Goal: Navigation & Orientation: Find specific page/section

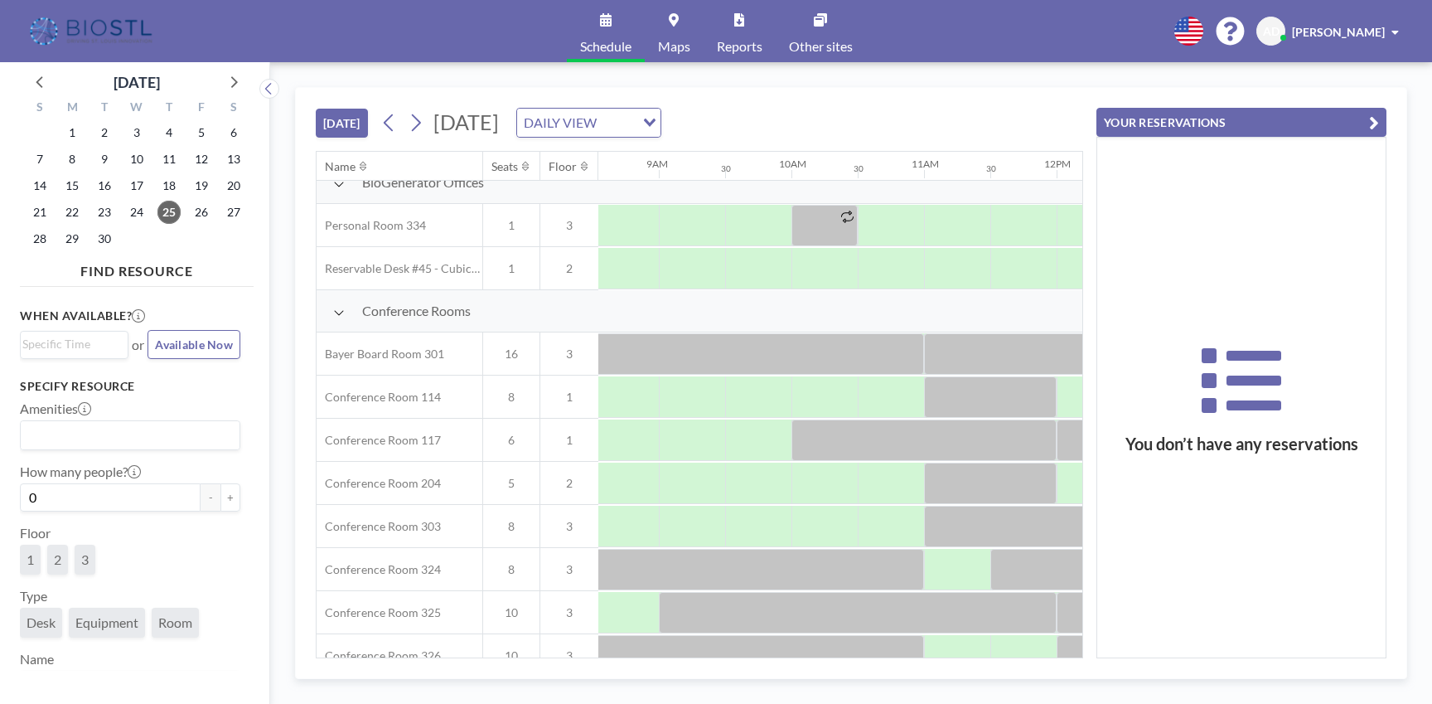
scroll to position [320, 1127]
click at [767, 360] on div at bounding box center [763, 353] width 331 height 41
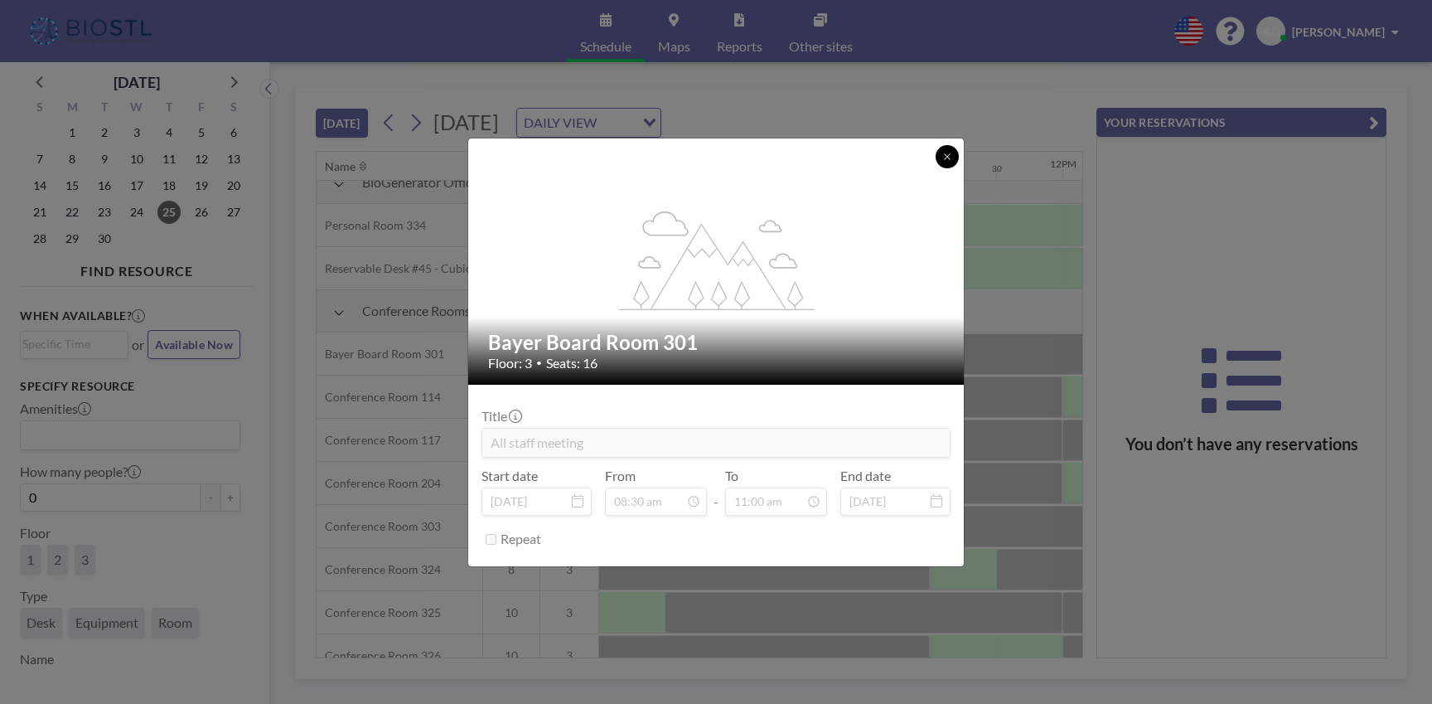
click at [945, 156] on icon at bounding box center [947, 157] width 10 height 10
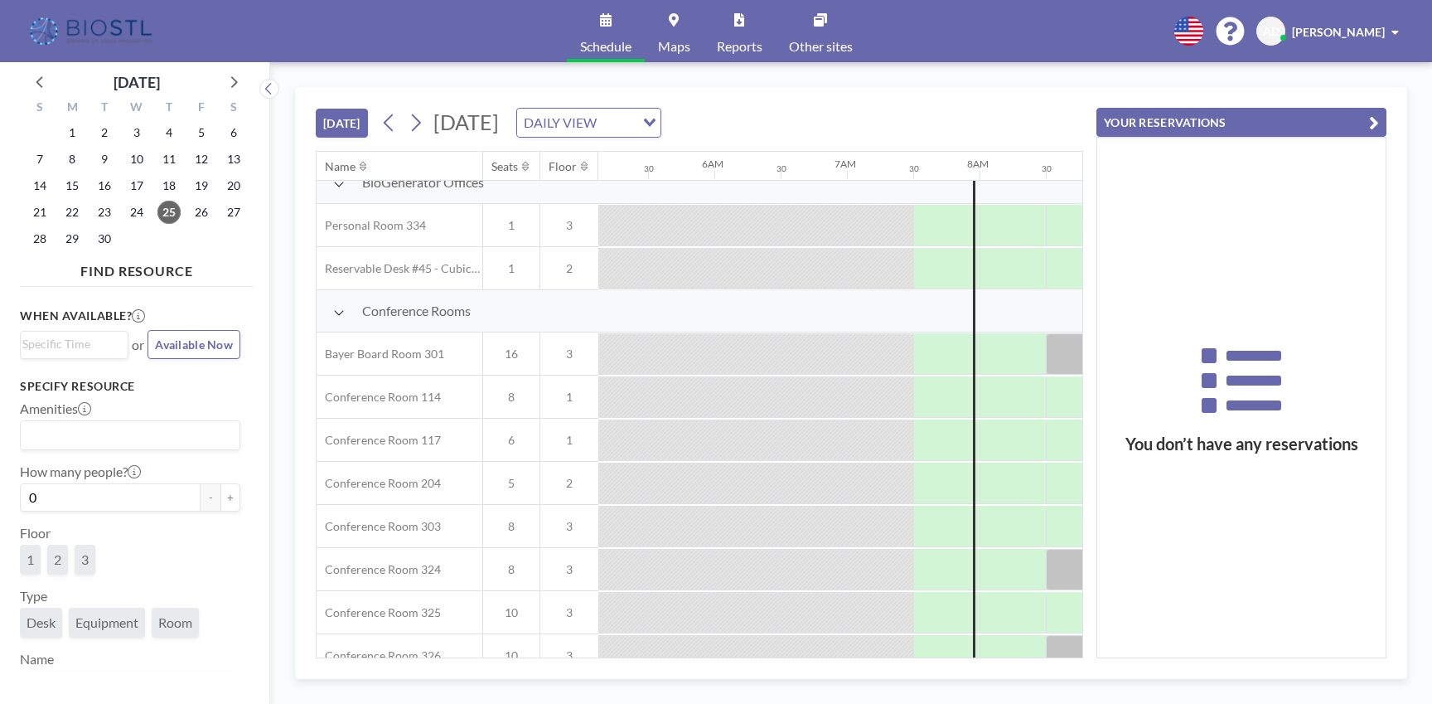
scroll to position [320, 668]
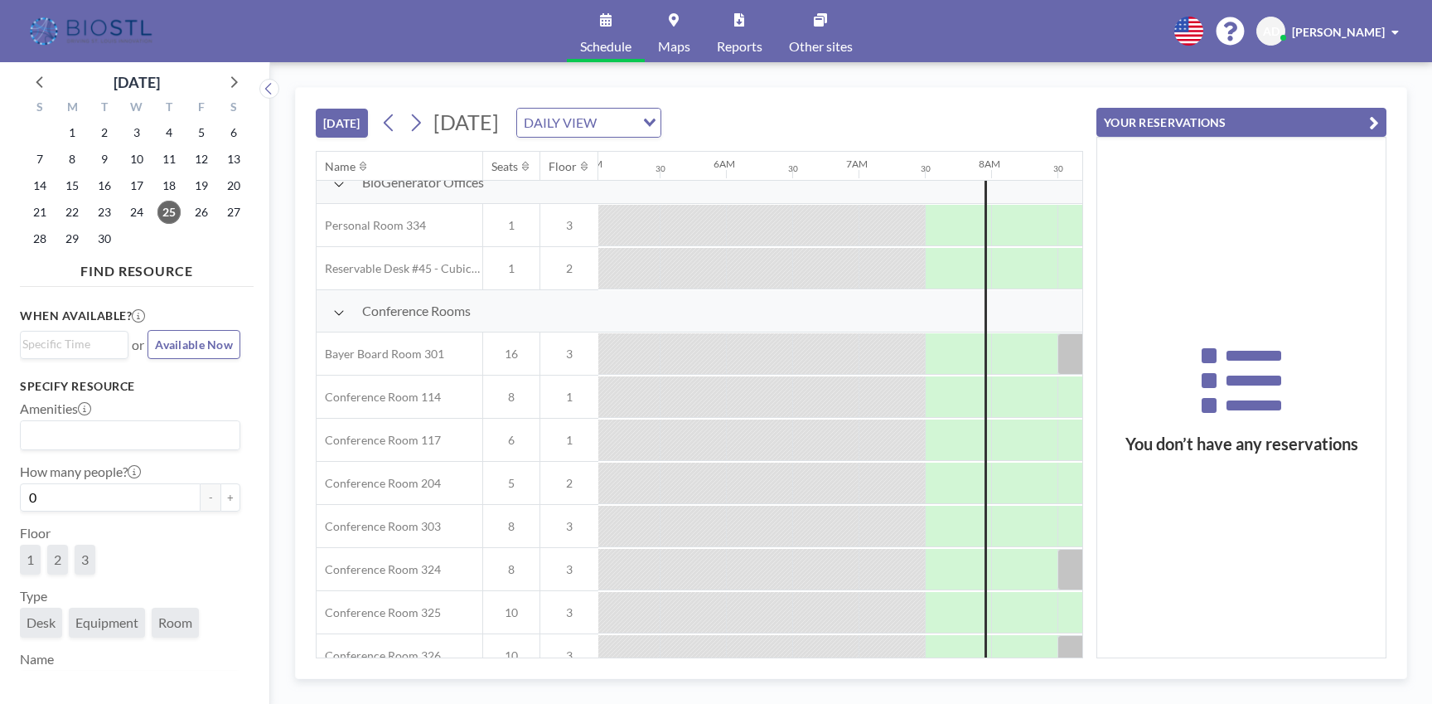
drag, startPoint x: 593, startPoint y: 657, endPoint x: 669, endPoint y: 661, distance: 76.3
click at [669, 661] on div "[DATE] [DATE] DAILY VIEW Loading... Name Seats Floor 12AM 30 1AM 30 2AM 30 3AM …" at bounding box center [851, 383] width 1112 height 592
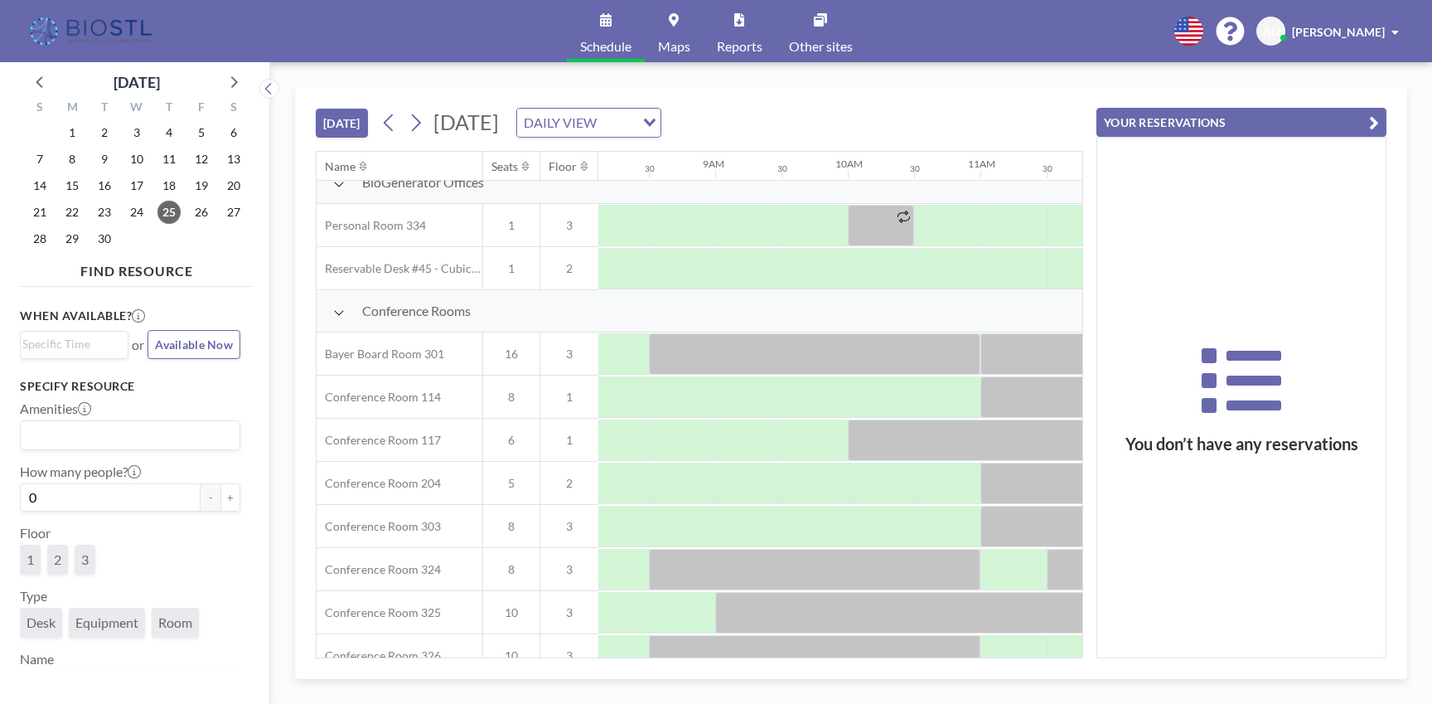
scroll to position [320, 1078]
click at [844, 357] on div at bounding box center [812, 353] width 331 height 41
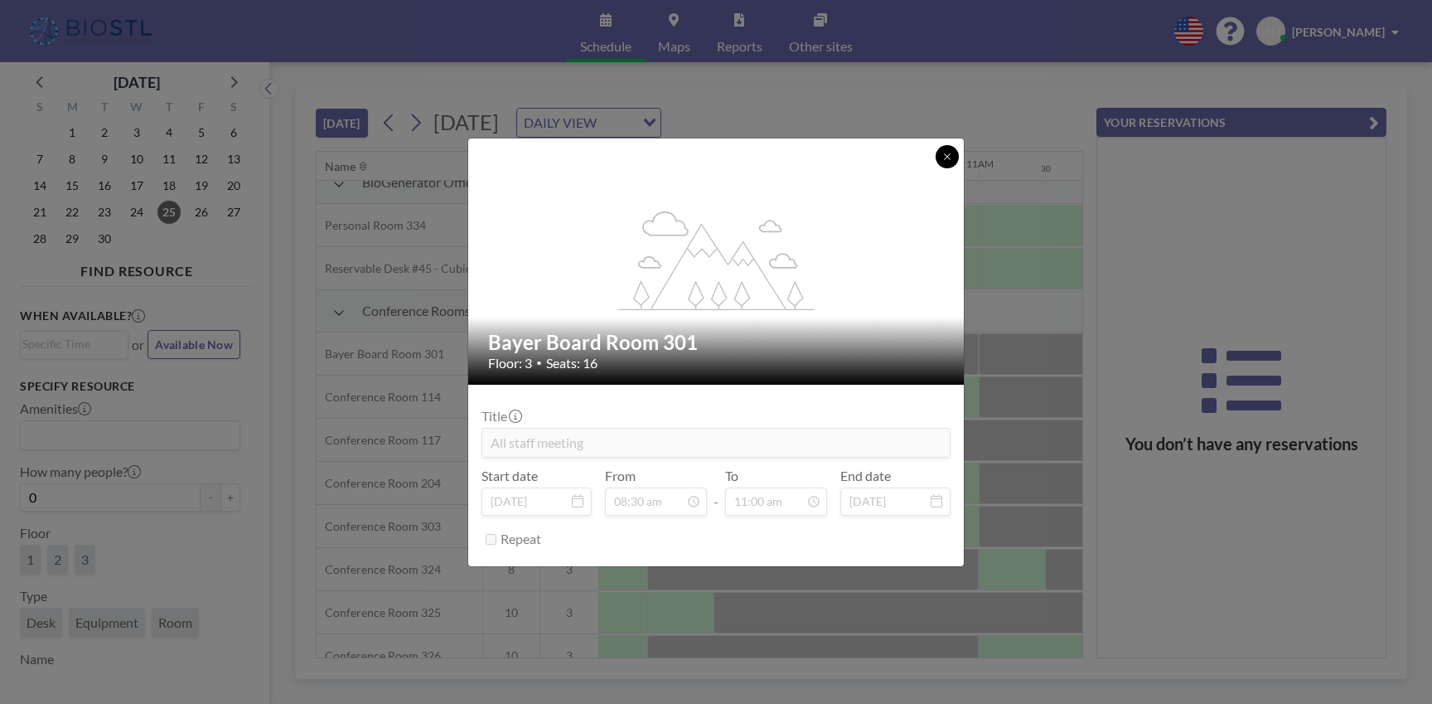
click at [950, 159] on icon at bounding box center [947, 156] width 6 height 6
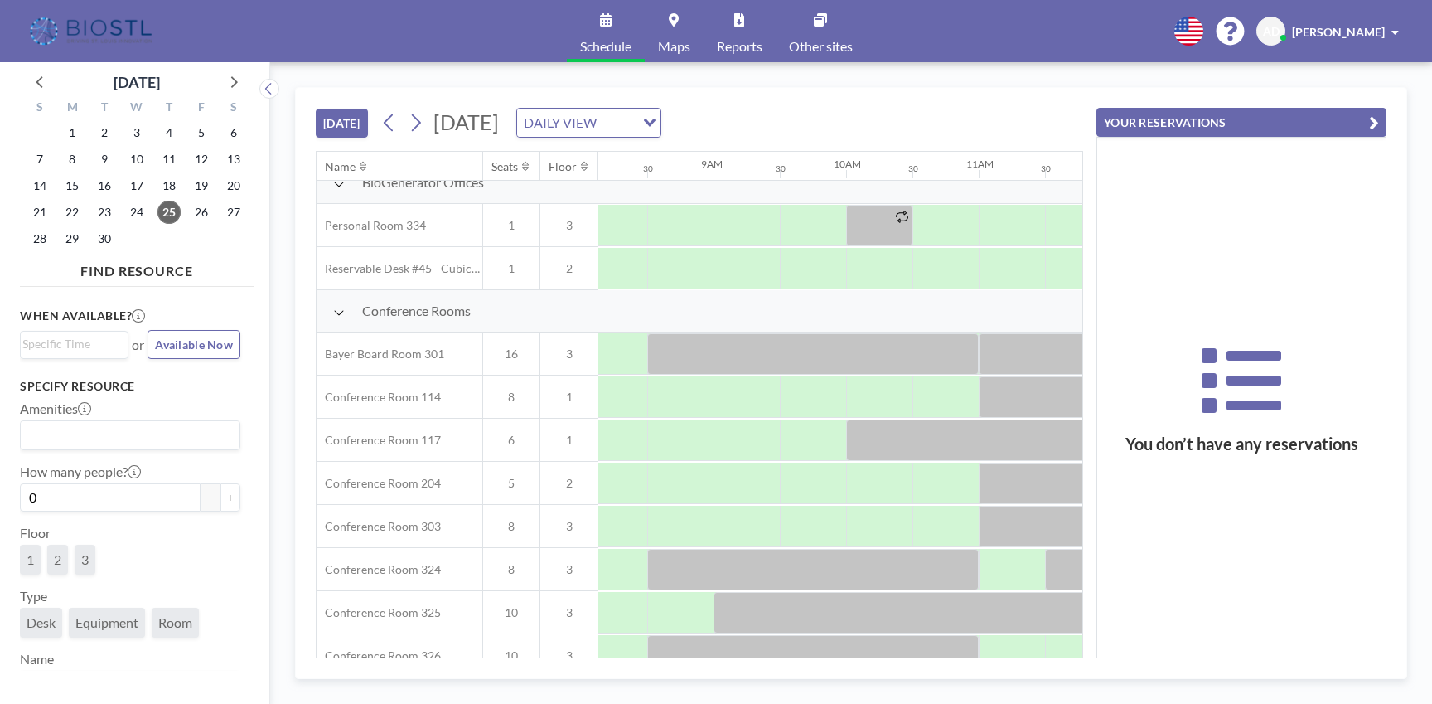
click at [975, 83] on div "[DATE] [DATE] DAILY VIEW Loading... Name Seats Floor 12AM 30 1AM 30 2AM 30 3AM …" at bounding box center [851, 382] width 1162 height 641
click at [689, 32] on link "Maps" at bounding box center [674, 31] width 59 height 62
